Goal: Entertainment & Leisure: Browse casually

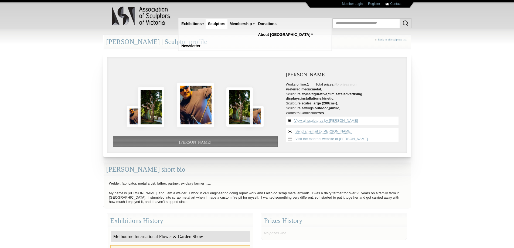
click at [198, 102] on img at bounding box center [195, 105] width 37 height 44
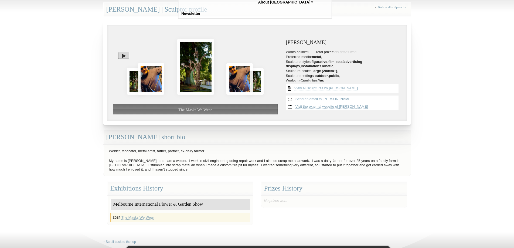
scroll to position [7, 0]
click at [206, 59] on img at bounding box center [195, 67] width 37 height 56
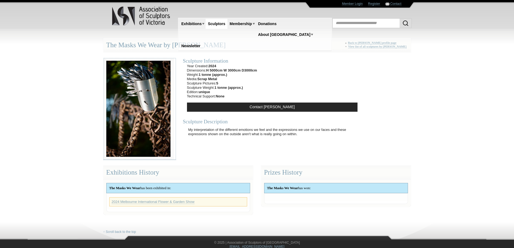
click at [154, 86] on img at bounding box center [138, 109] width 70 height 102
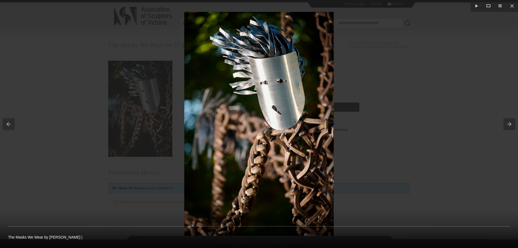
click at [512, 123] on button at bounding box center [511, 124] width 15 height 27
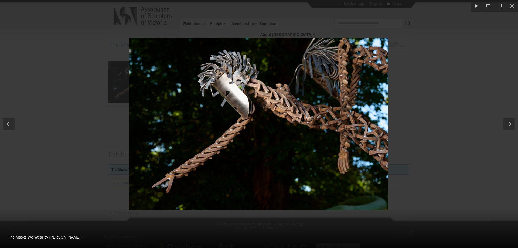
click at [512, 123] on button at bounding box center [511, 124] width 15 height 27
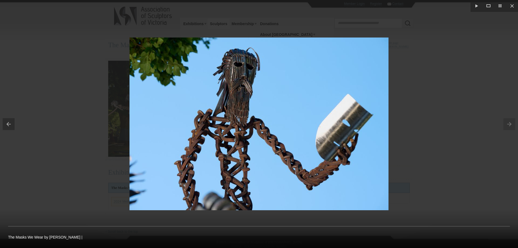
click at [474, 88] on div at bounding box center [259, 124] width 518 height 248
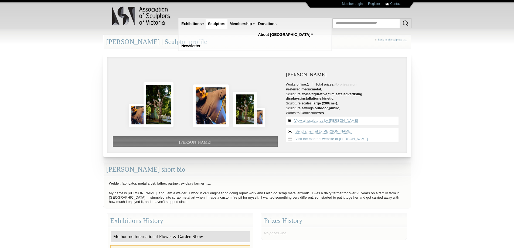
scroll to position [32, 0]
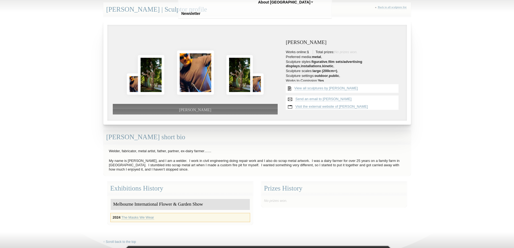
click at [187, 64] on img at bounding box center [195, 72] width 37 height 44
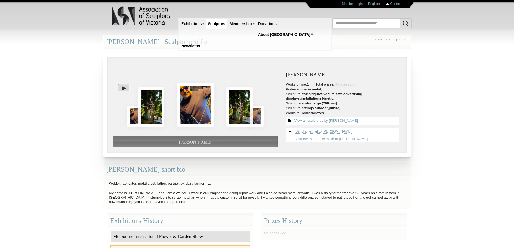
click at [202, 117] on img at bounding box center [195, 105] width 37 height 44
click at [198, 103] on img at bounding box center [195, 105] width 37 height 44
click at [195, 99] on img at bounding box center [195, 105] width 37 height 44
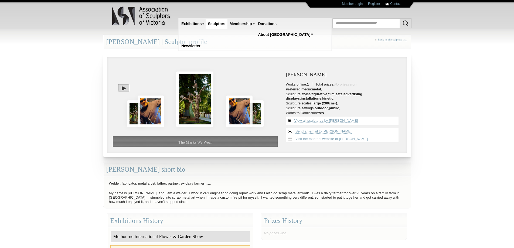
click at [195, 99] on img at bounding box center [194, 100] width 37 height 56
